Goal: Information Seeking & Learning: Learn about a topic

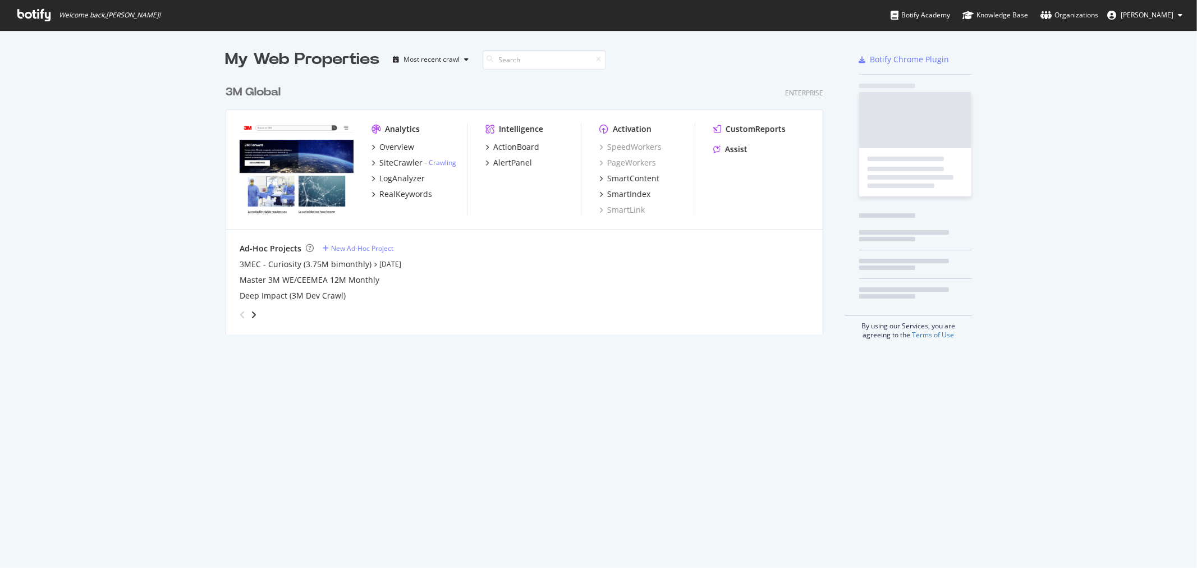
scroll to position [558, 1179]
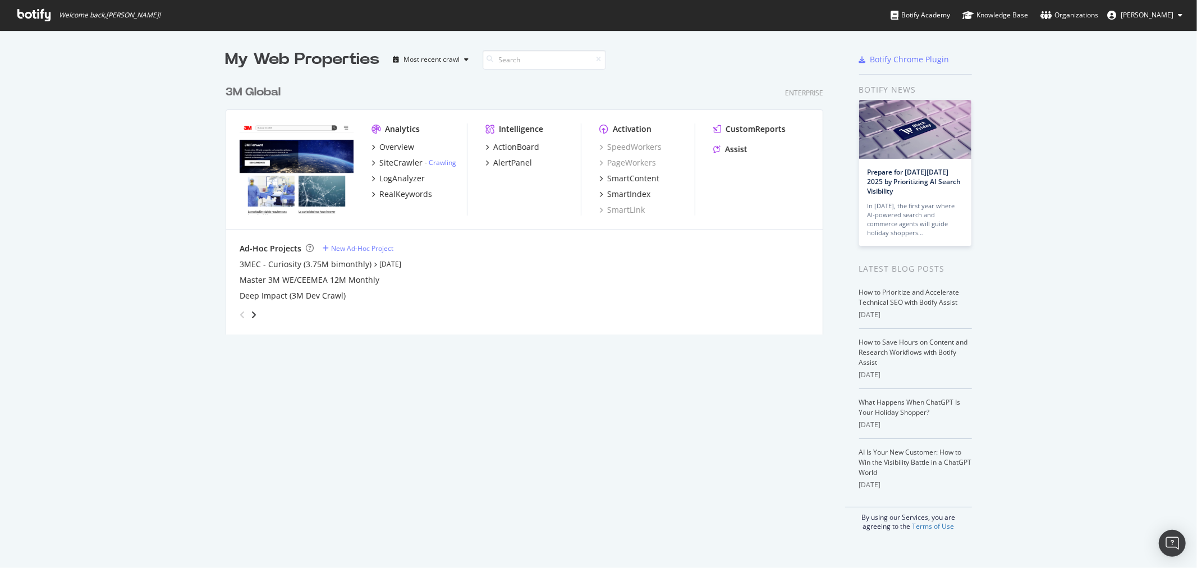
click at [262, 88] on div "3M Global" at bounding box center [253, 92] width 55 height 16
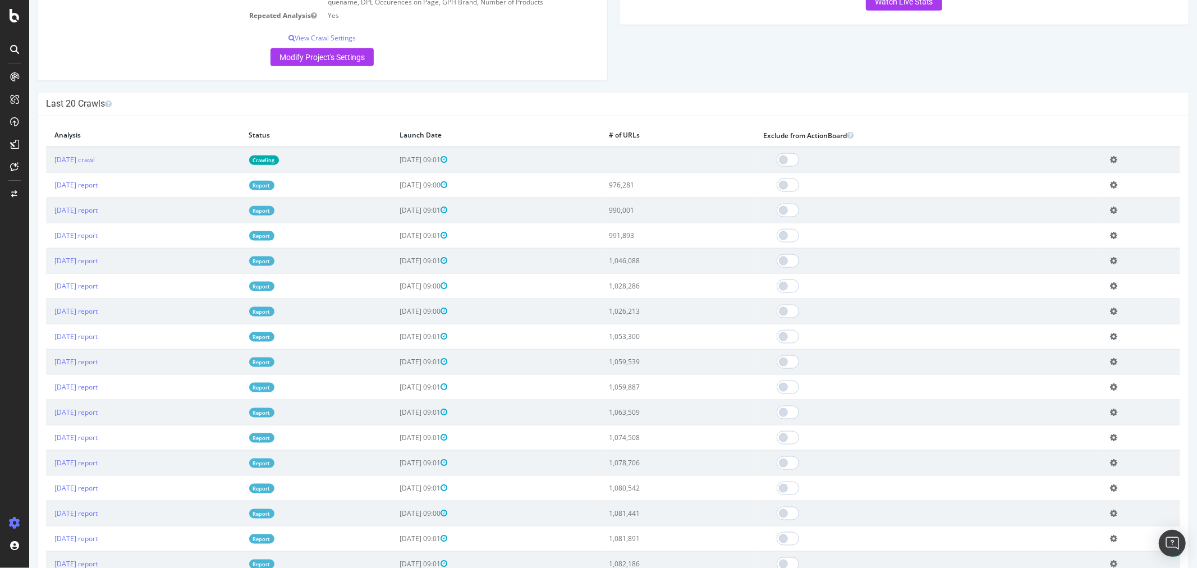
scroll to position [1122, 0]
click at [97, 189] on link "[DATE] report" at bounding box center [75, 184] width 43 height 10
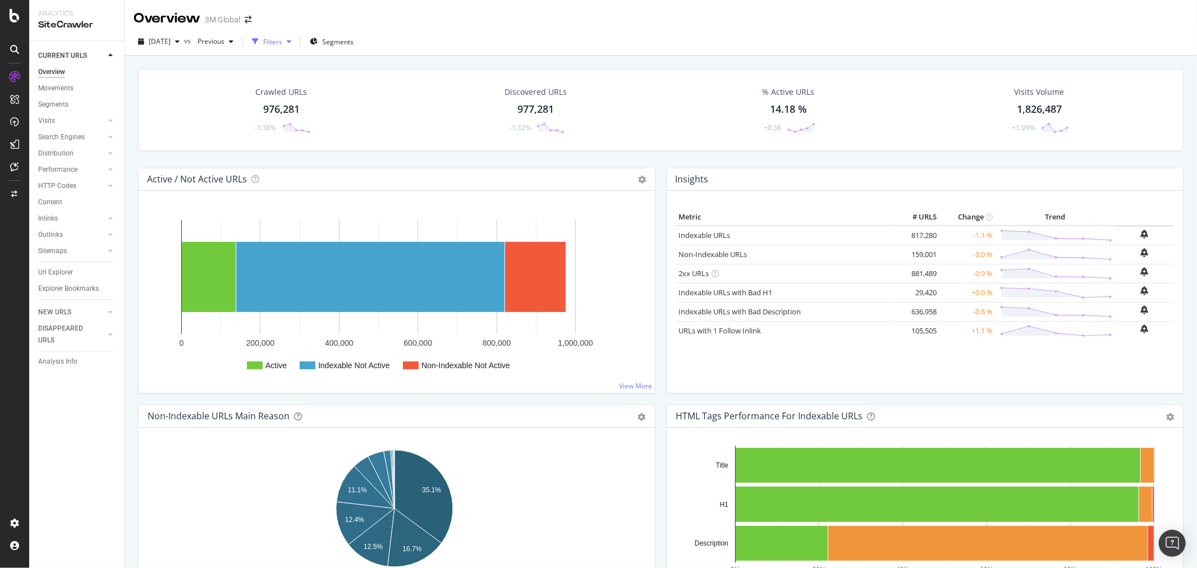
click at [291, 45] on icon "button" at bounding box center [289, 41] width 4 height 7
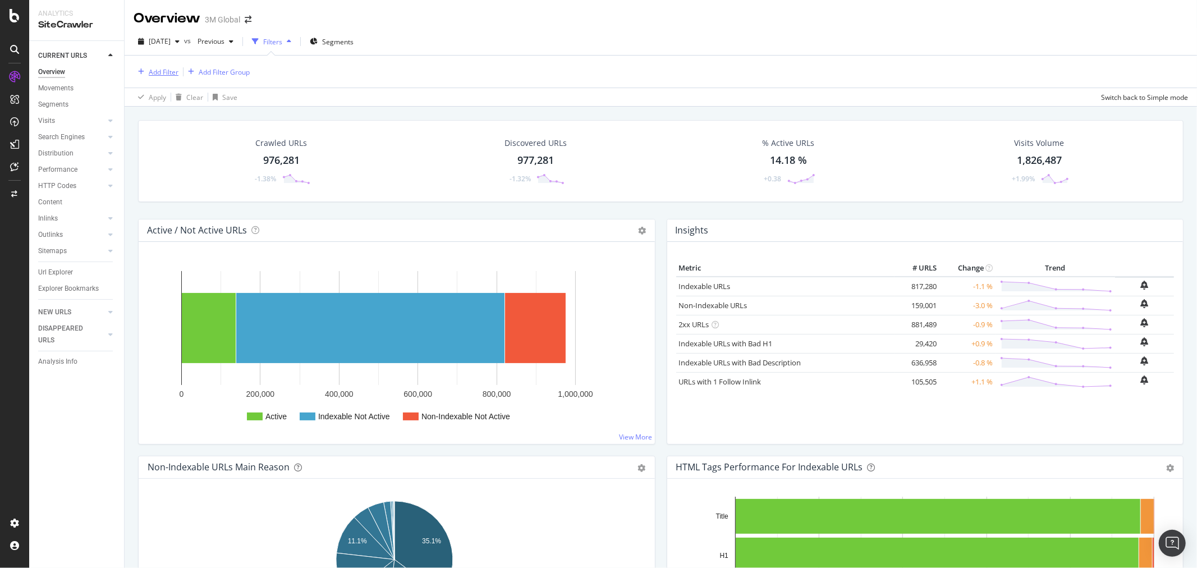
click at [169, 68] on div "Add Filter" at bounding box center [164, 72] width 30 height 10
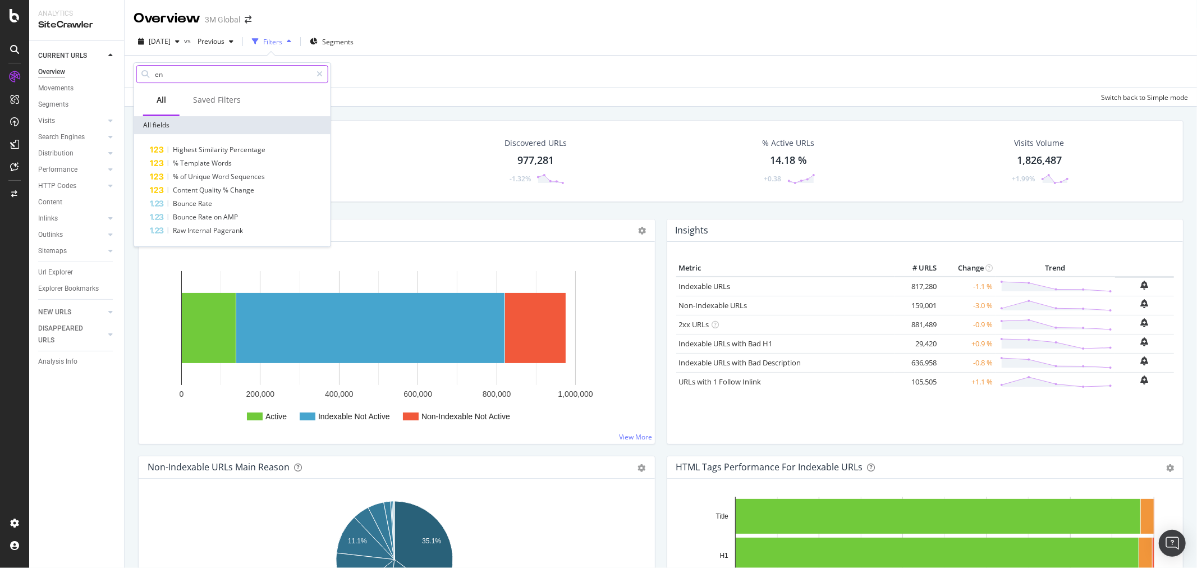
type input "e"
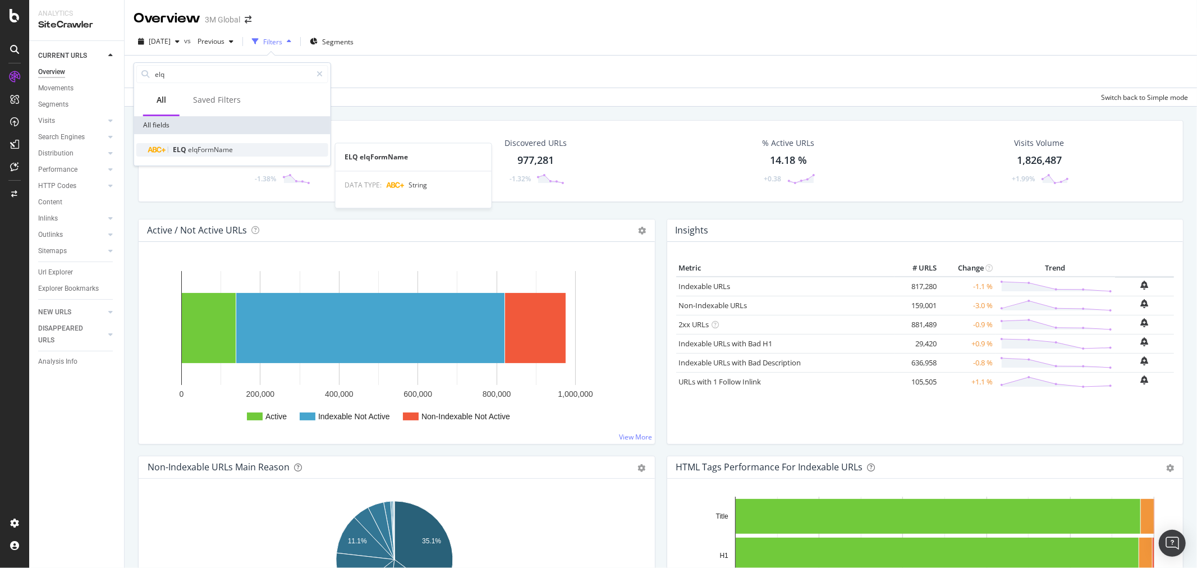
type input "elq"
click at [215, 150] on span "elqFormName" at bounding box center [210, 150] width 45 height 10
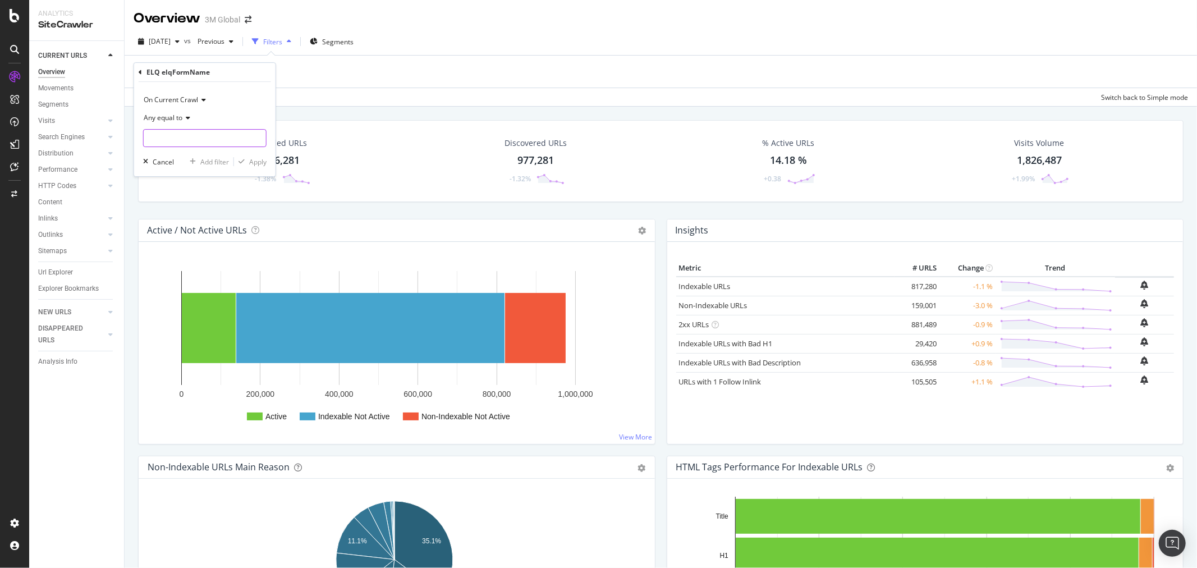
click at [191, 133] on input "text" at bounding box center [205, 138] width 122 height 18
click at [189, 117] on icon at bounding box center [186, 117] width 8 height 7
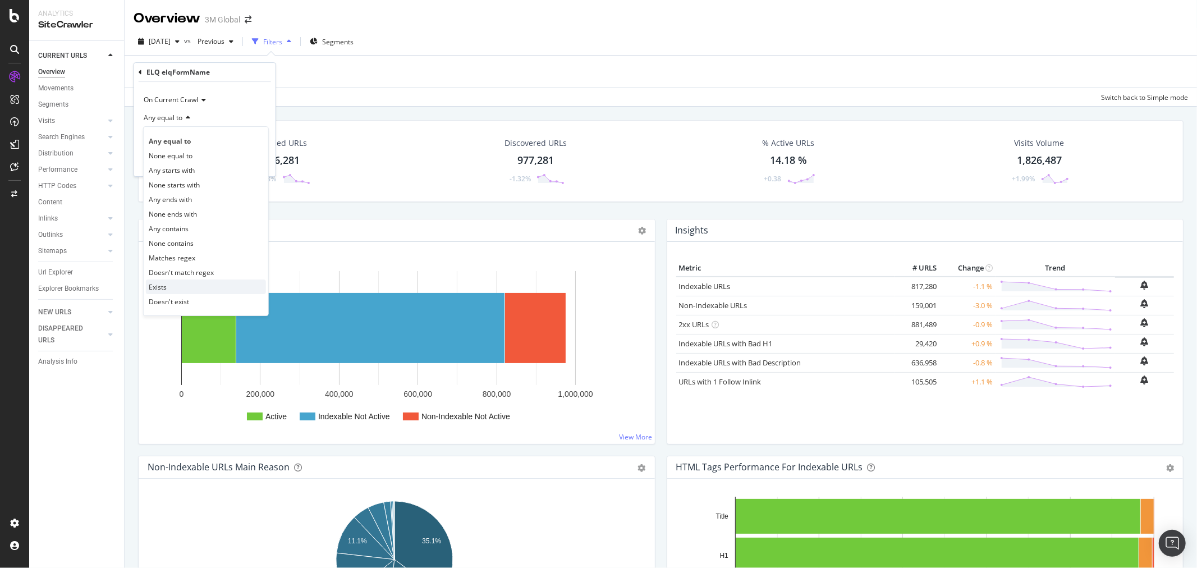
click at [192, 290] on div "Exists" at bounding box center [206, 286] width 120 height 15
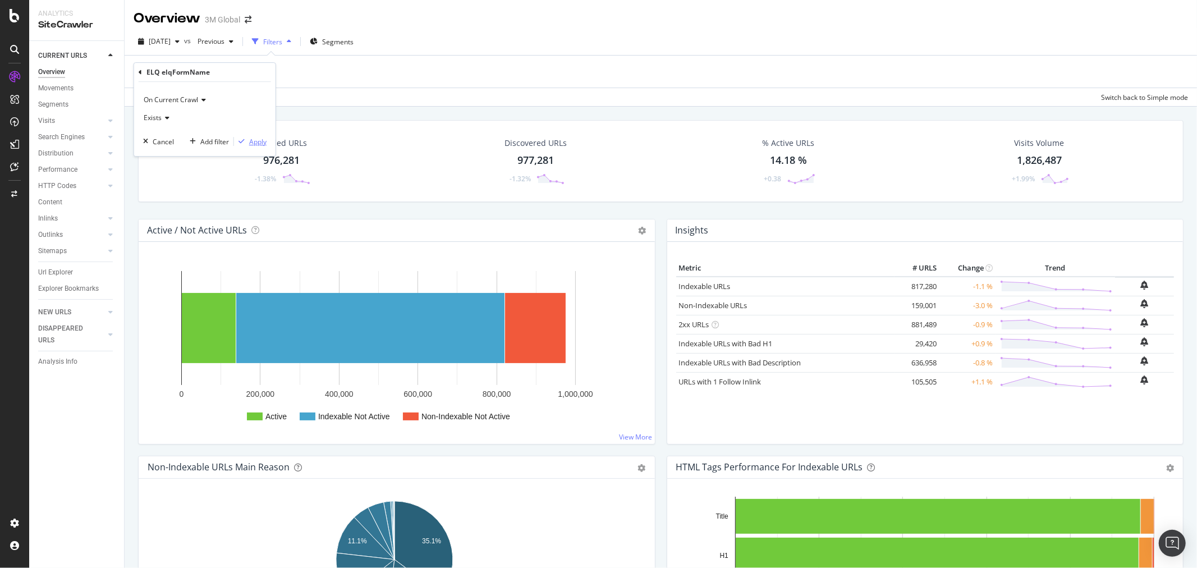
click at [258, 139] on div "Apply" at bounding box center [257, 142] width 17 height 10
